Goal: Find specific page/section: Find specific page/section

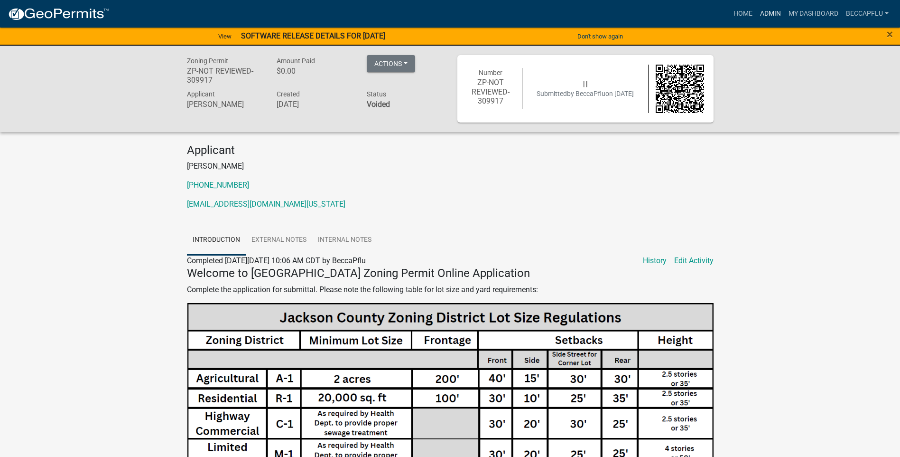
click at [768, 14] on link "Admin" at bounding box center [770, 14] width 28 height 18
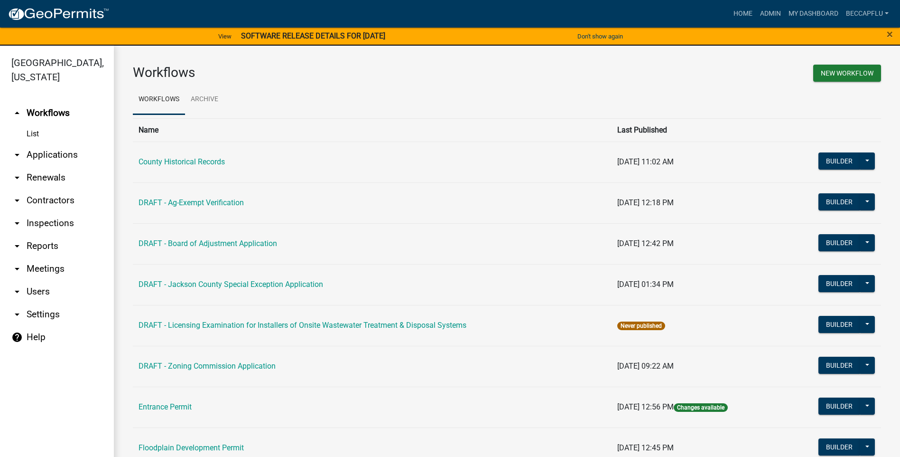
click at [39, 143] on link "arrow_drop_down Applications" at bounding box center [57, 154] width 114 height 23
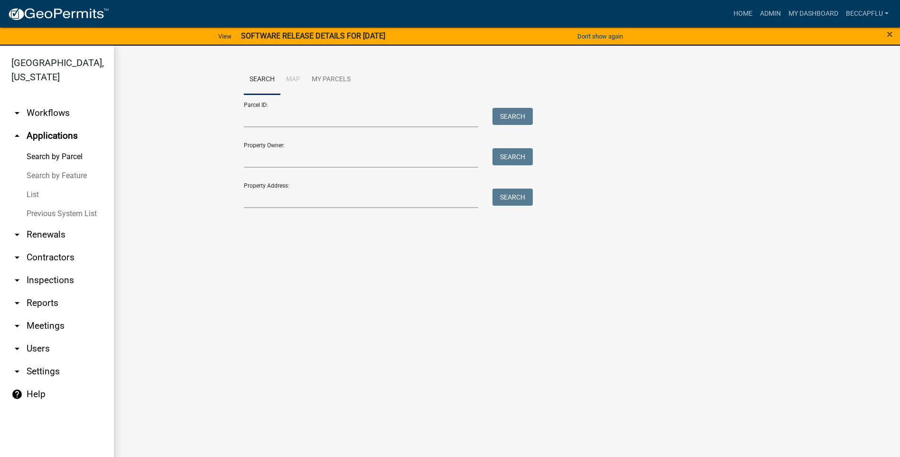
click at [35, 185] on link "List" at bounding box center [57, 194] width 114 height 19
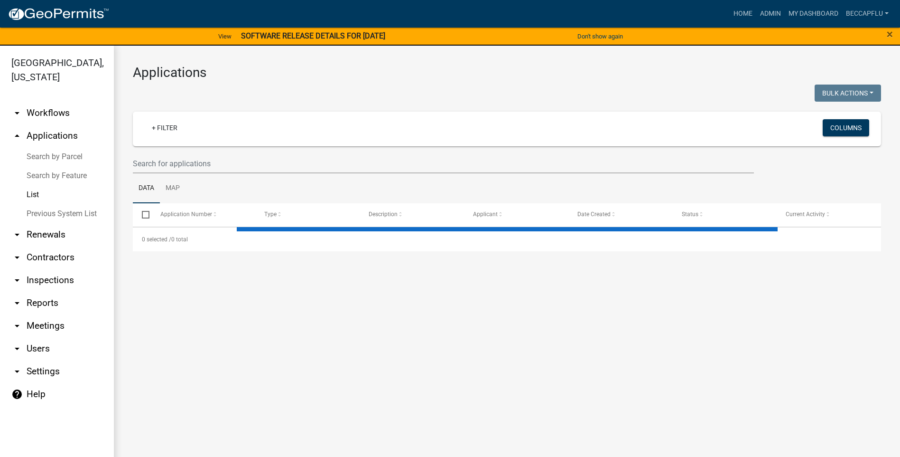
select select "3: 100"
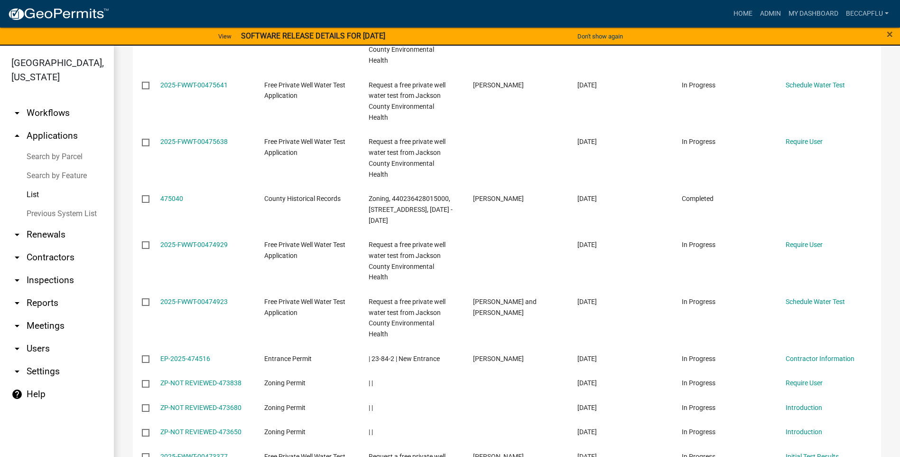
scroll to position [676, 0]
